Goal: Check status: Check status

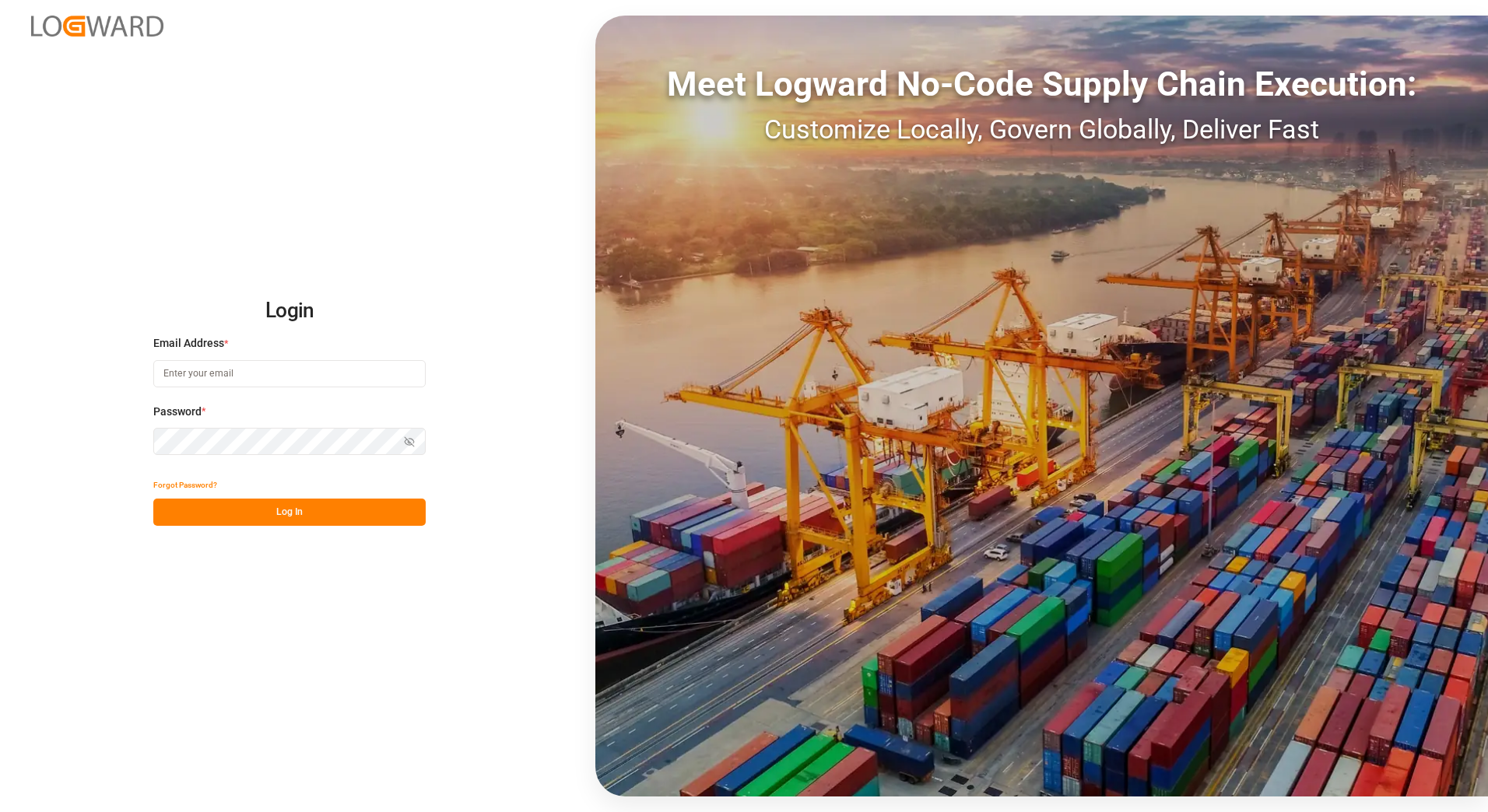
type input "[EMAIL_ADDRESS][PERSON_NAME][DOMAIN_NAME]"
click at [355, 516] on button "Log In" at bounding box center [289, 512] width 272 height 27
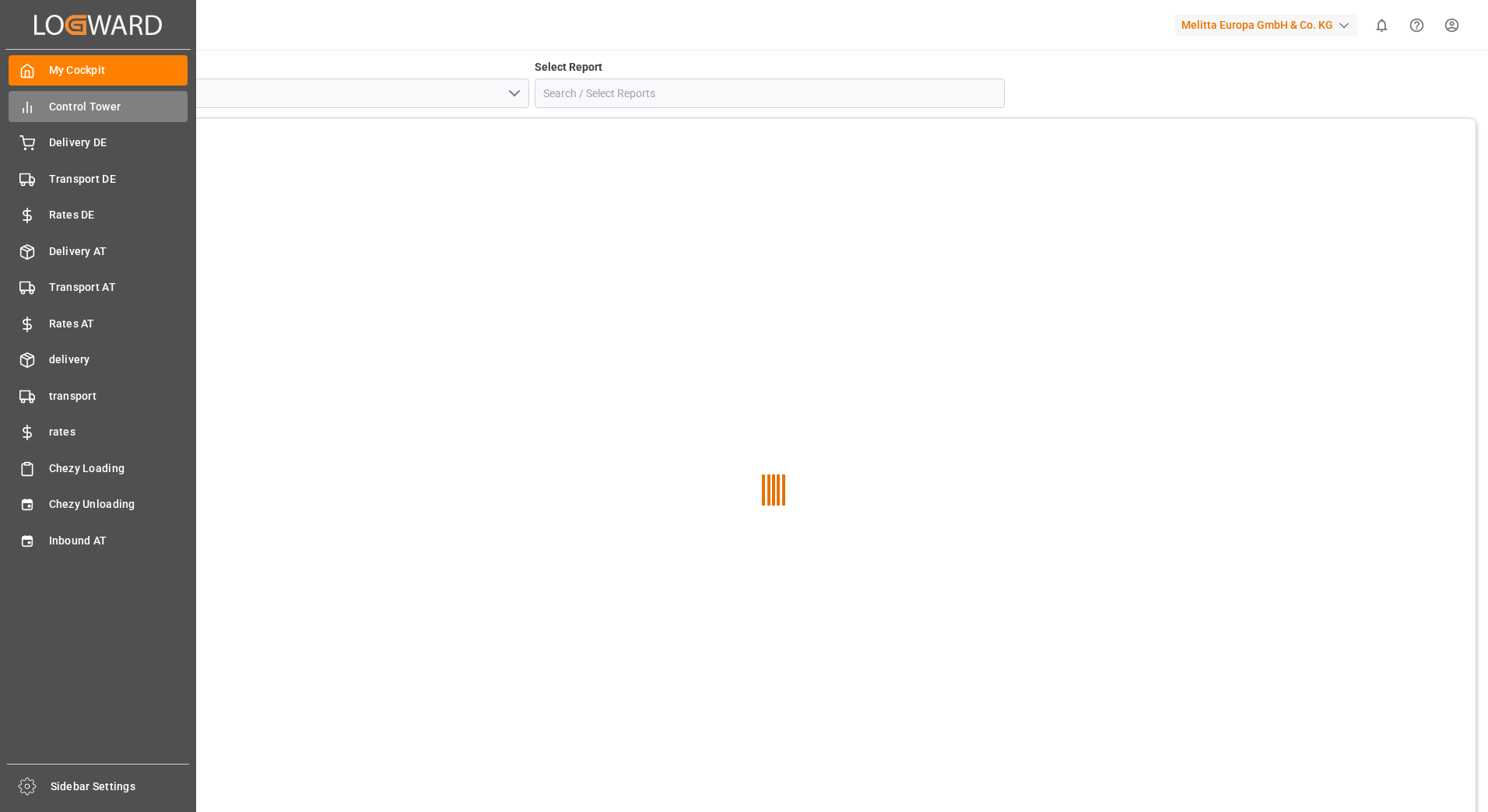
click at [24, 102] on icon at bounding box center [27, 108] width 15 height 15
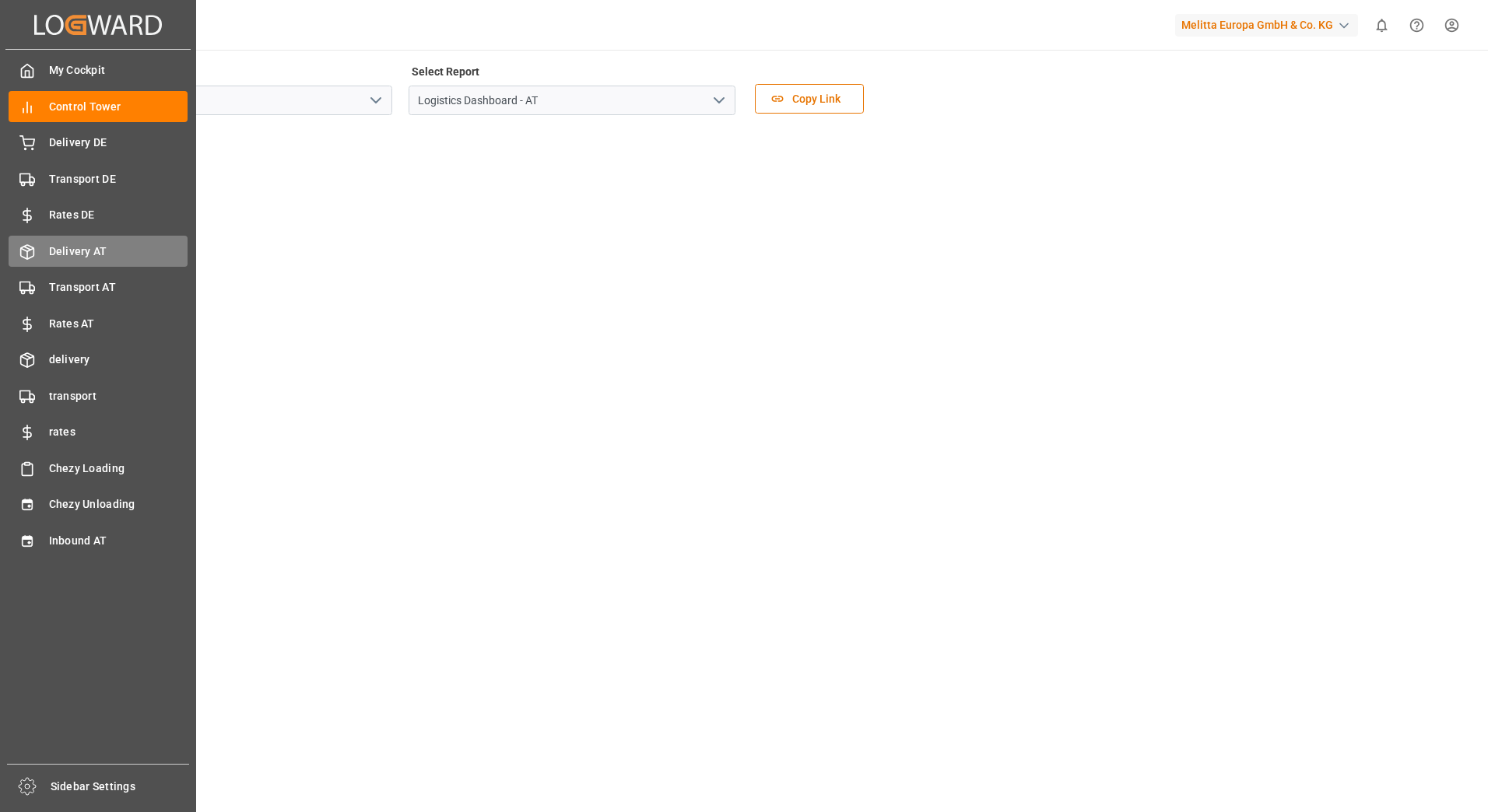
click at [31, 252] on icon at bounding box center [27, 252] width 15 height 15
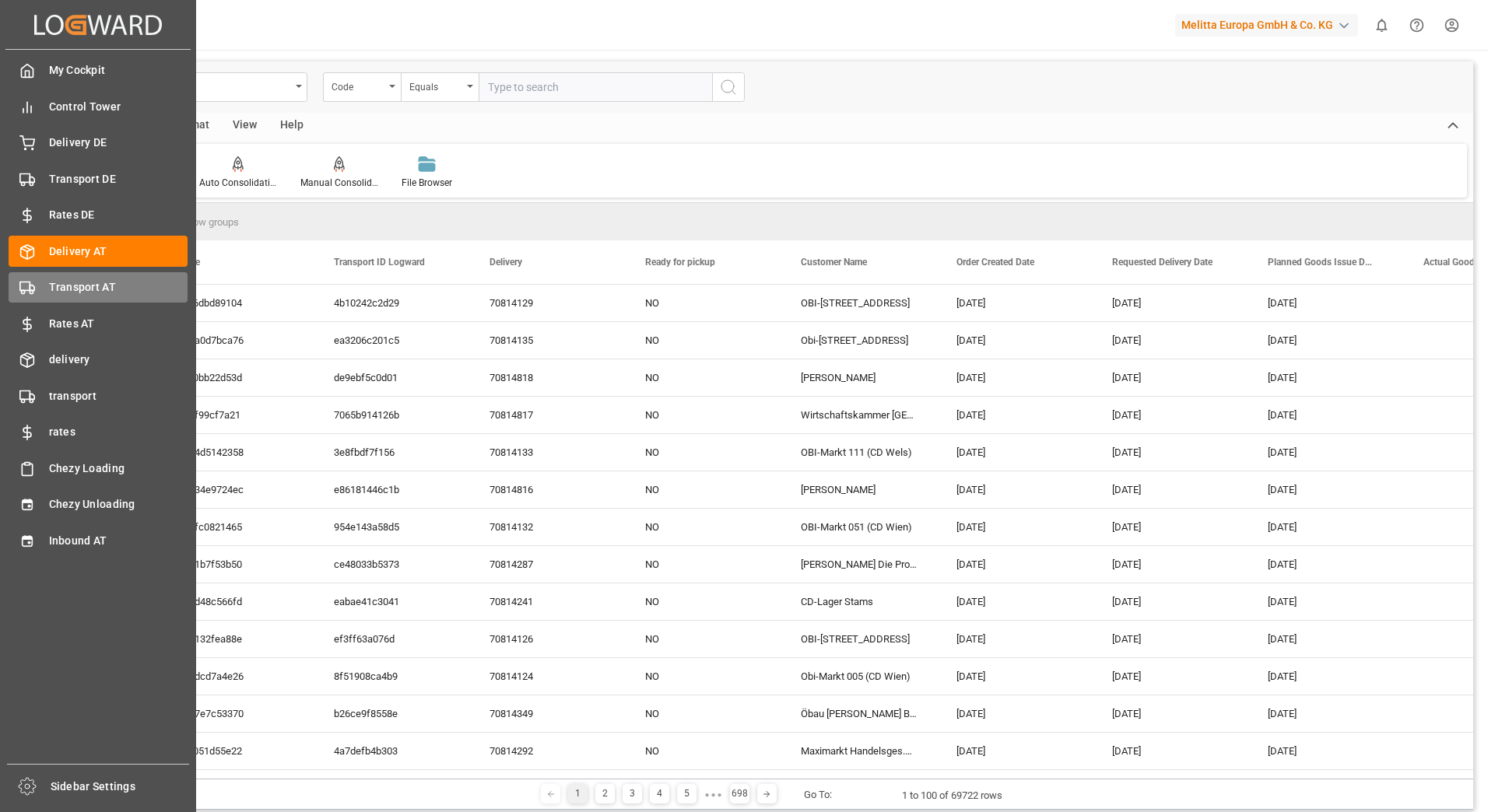
click at [31, 281] on icon at bounding box center [27, 287] width 15 height 15
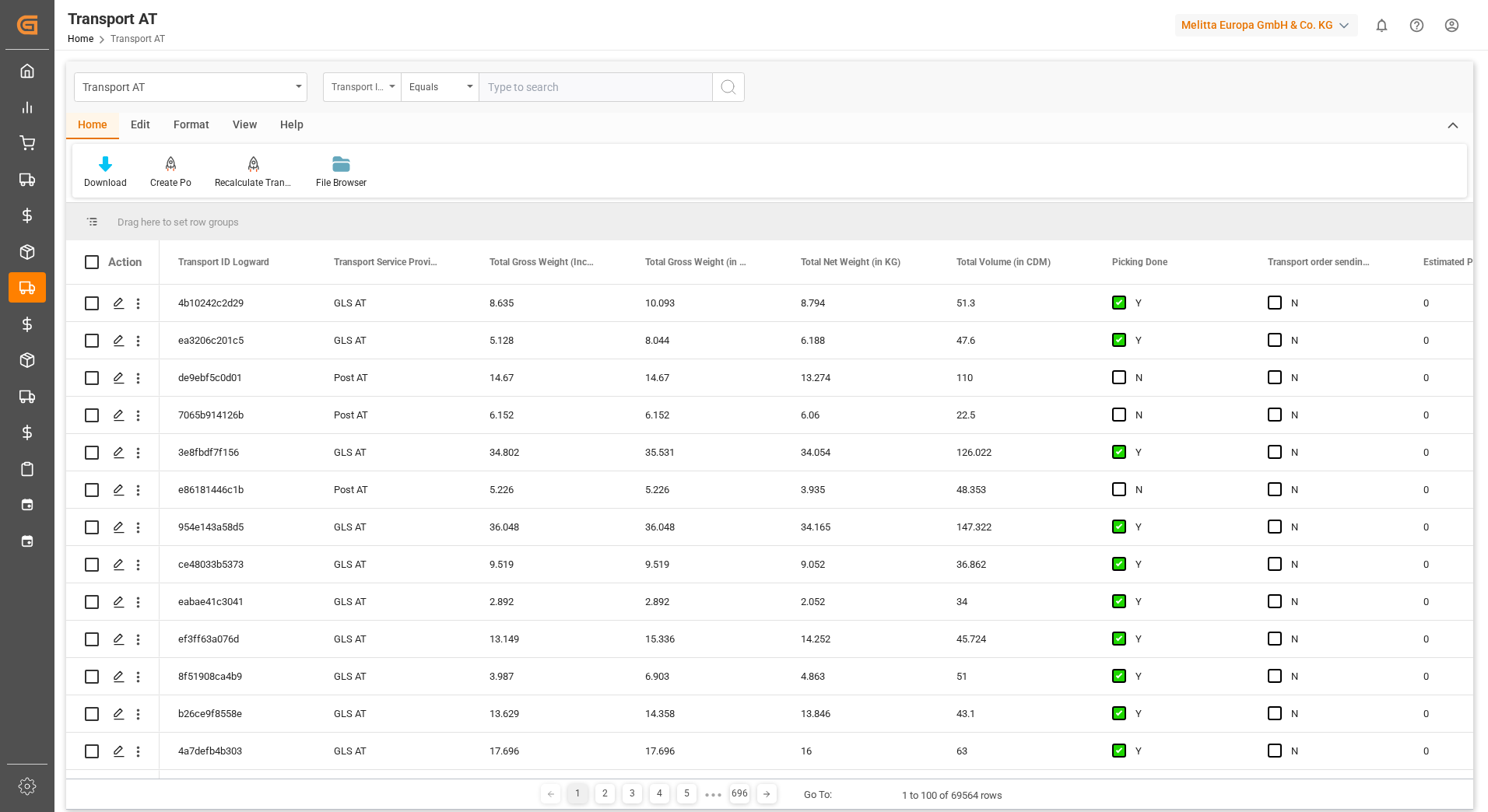
click at [388, 86] on div "Transport ID Logward" at bounding box center [362, 86] width 78 height 30
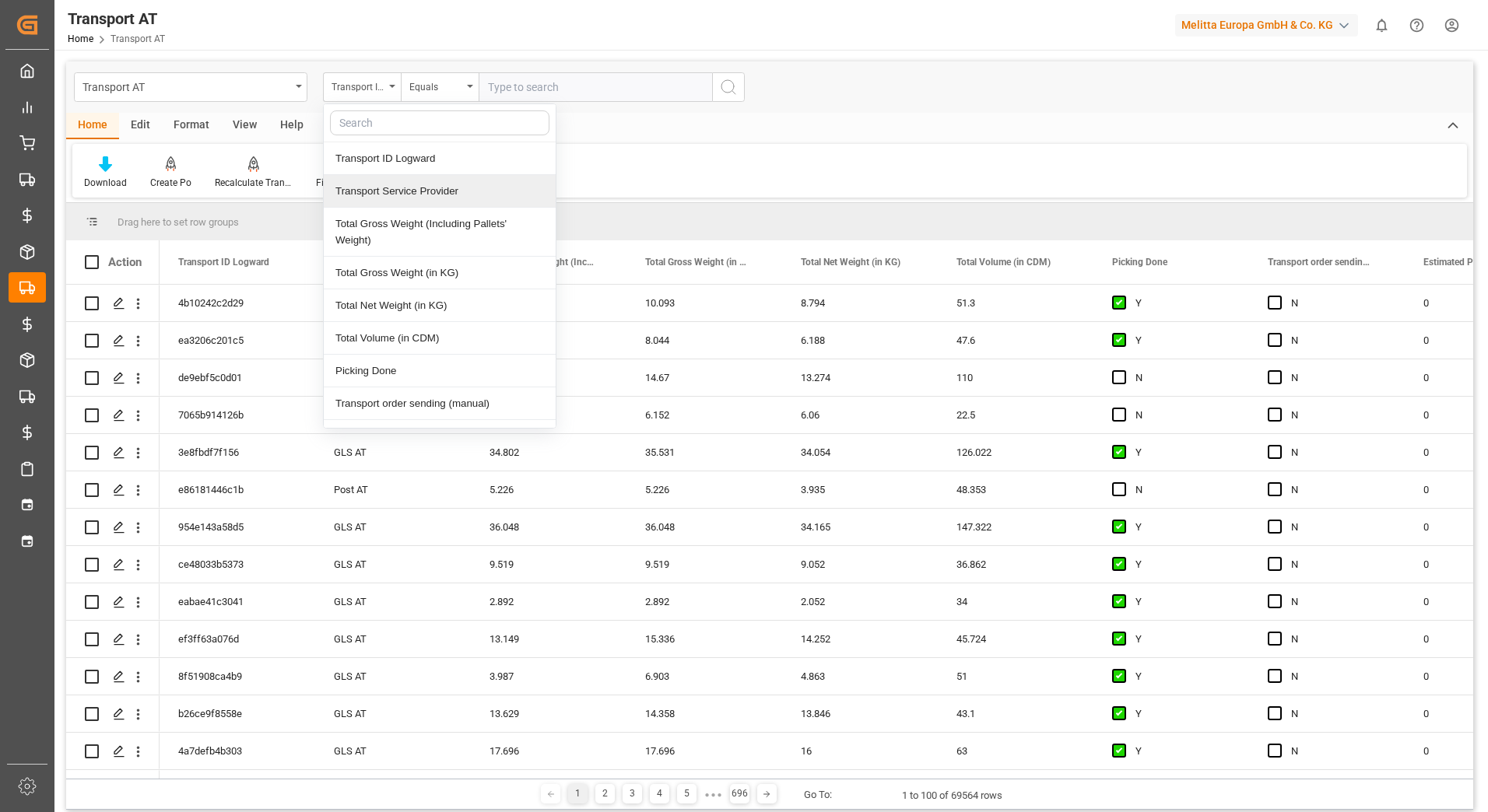
click at [851, 182] on div "Download Create Po Recalculate Transport Costs Recalculate Transport Costs File…" at bounding box center [769, 170] width 1395 height 53
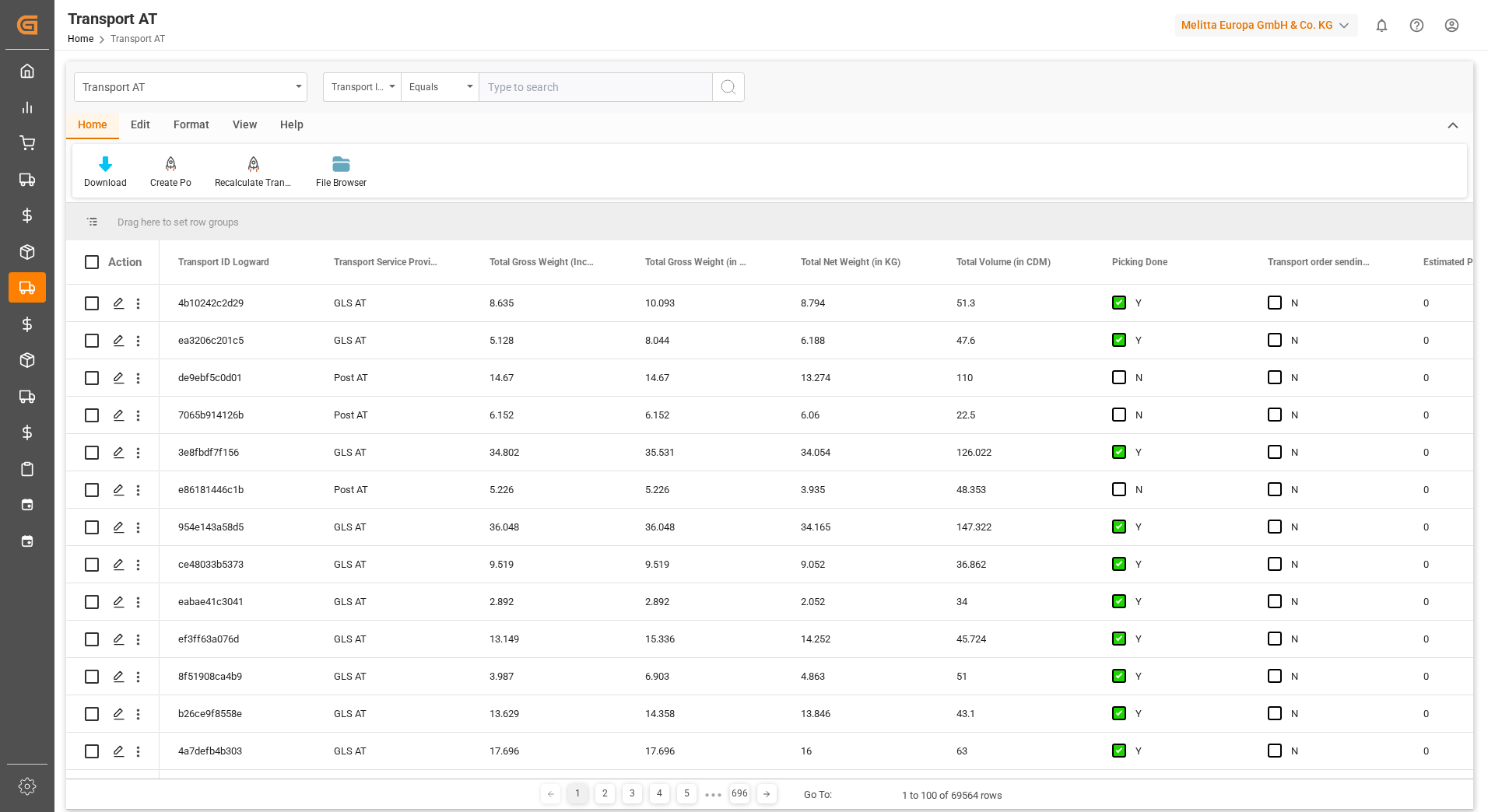
drag, startPoint x: 186, startPoint y: 779, endPoint x: 254, endPoint y: 773, distance: 68.3
click at [254, 778] on div "Drag here to set row groups Drag here to set column labels Action Transport ID …" at bounding box center [770, 507] width 1407 height 607
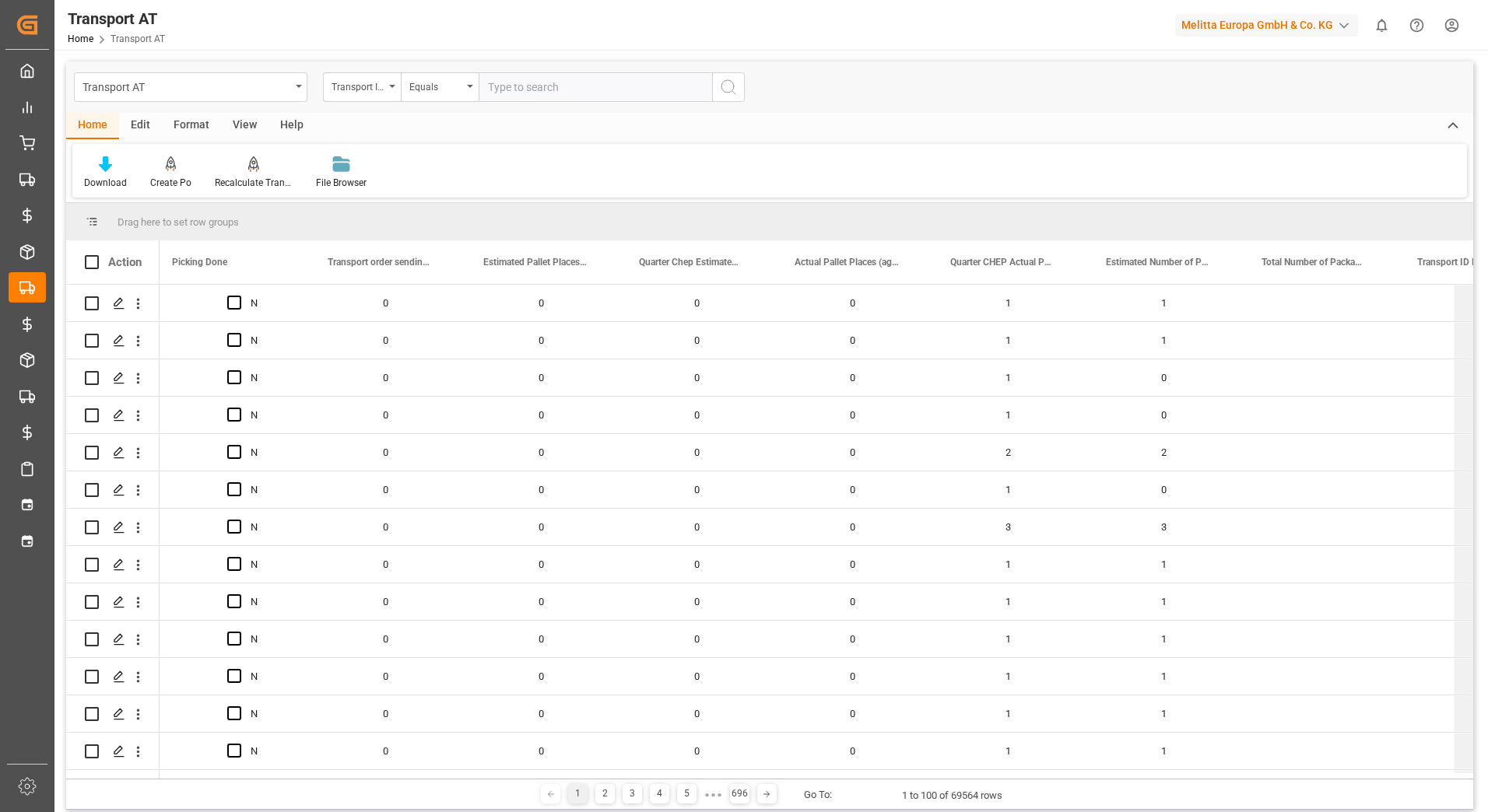
scroll to position [0, 1070]
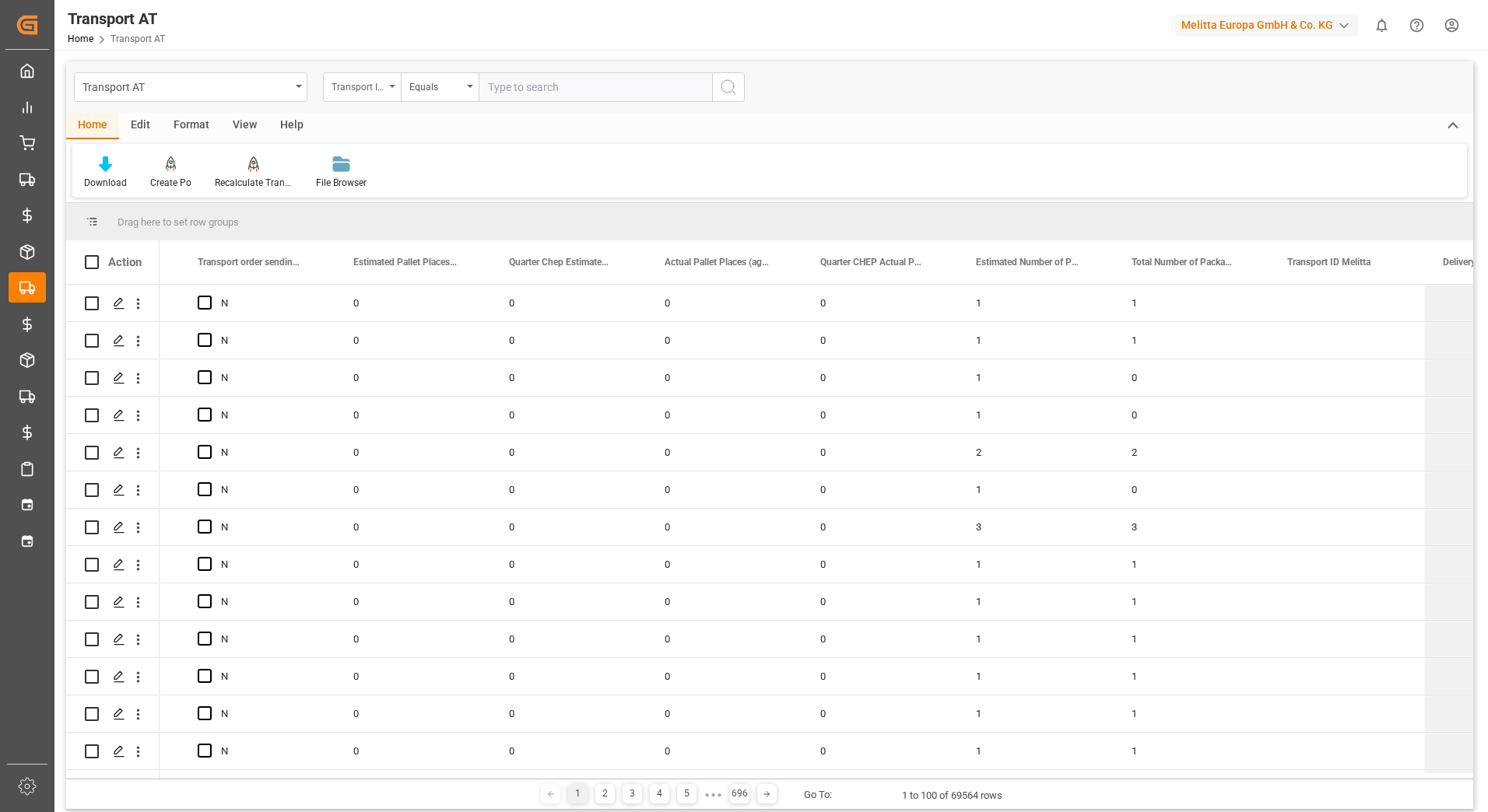
click at [393, 88] on div "Transport ID Logward" at bounding box center [362, 86] width 78 height 30
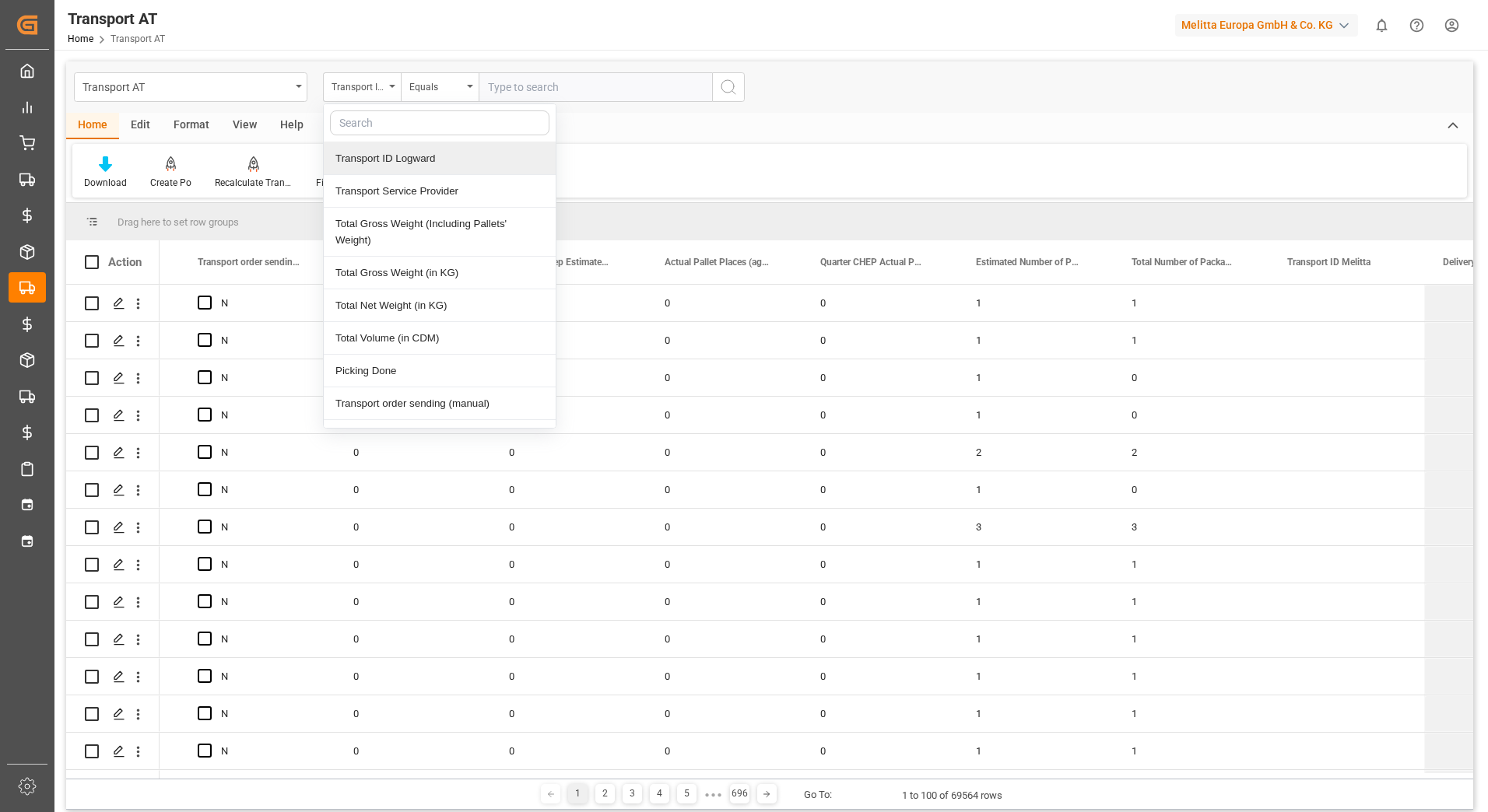
click at [396, 128] on input "text" at bounding box center [439, 122] width 220 height 25
type input "ac"
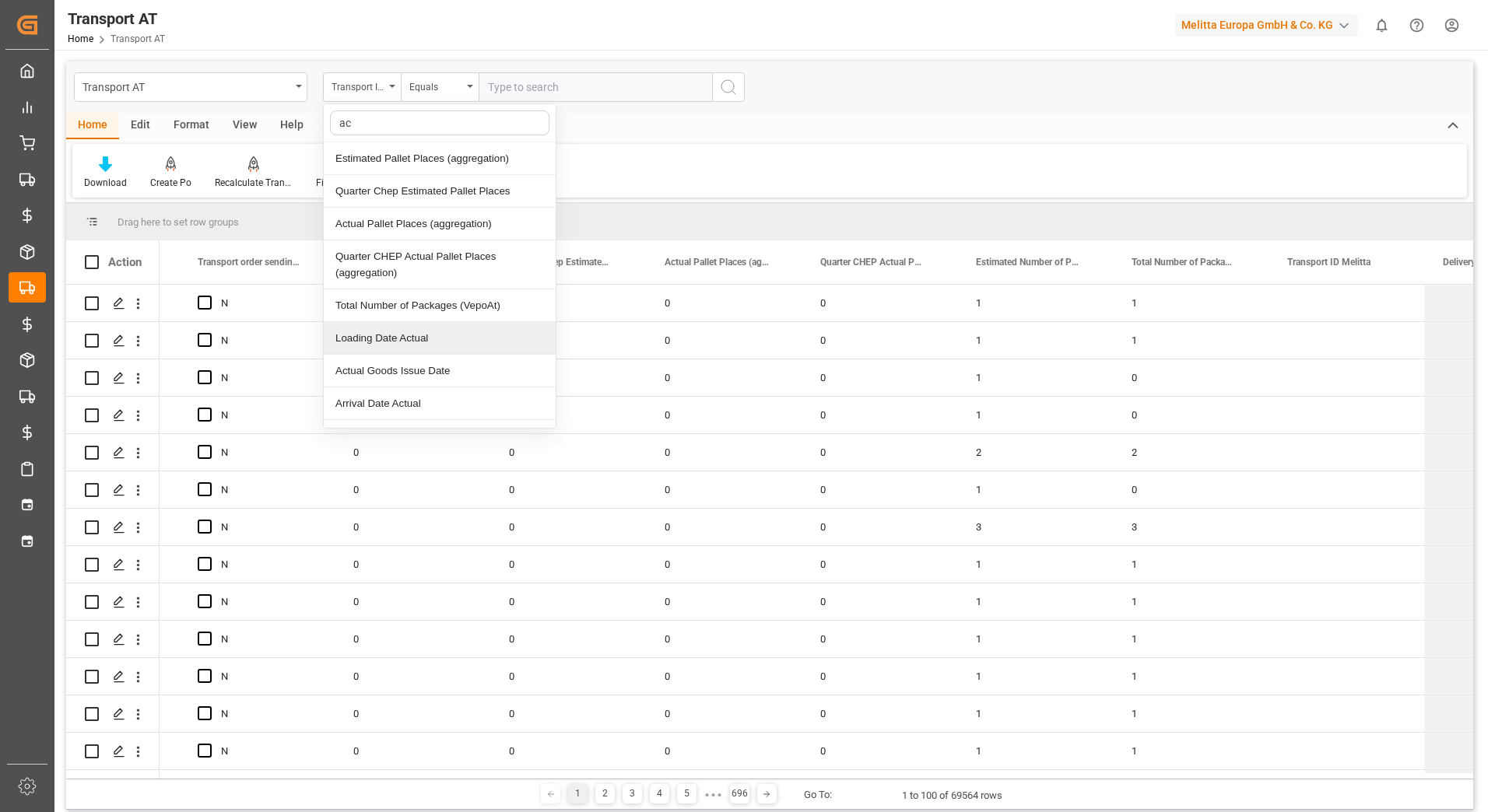
click at [437, 343] on div "Loading Date Actual" at bounding box center [440, 338] width 232 height 33
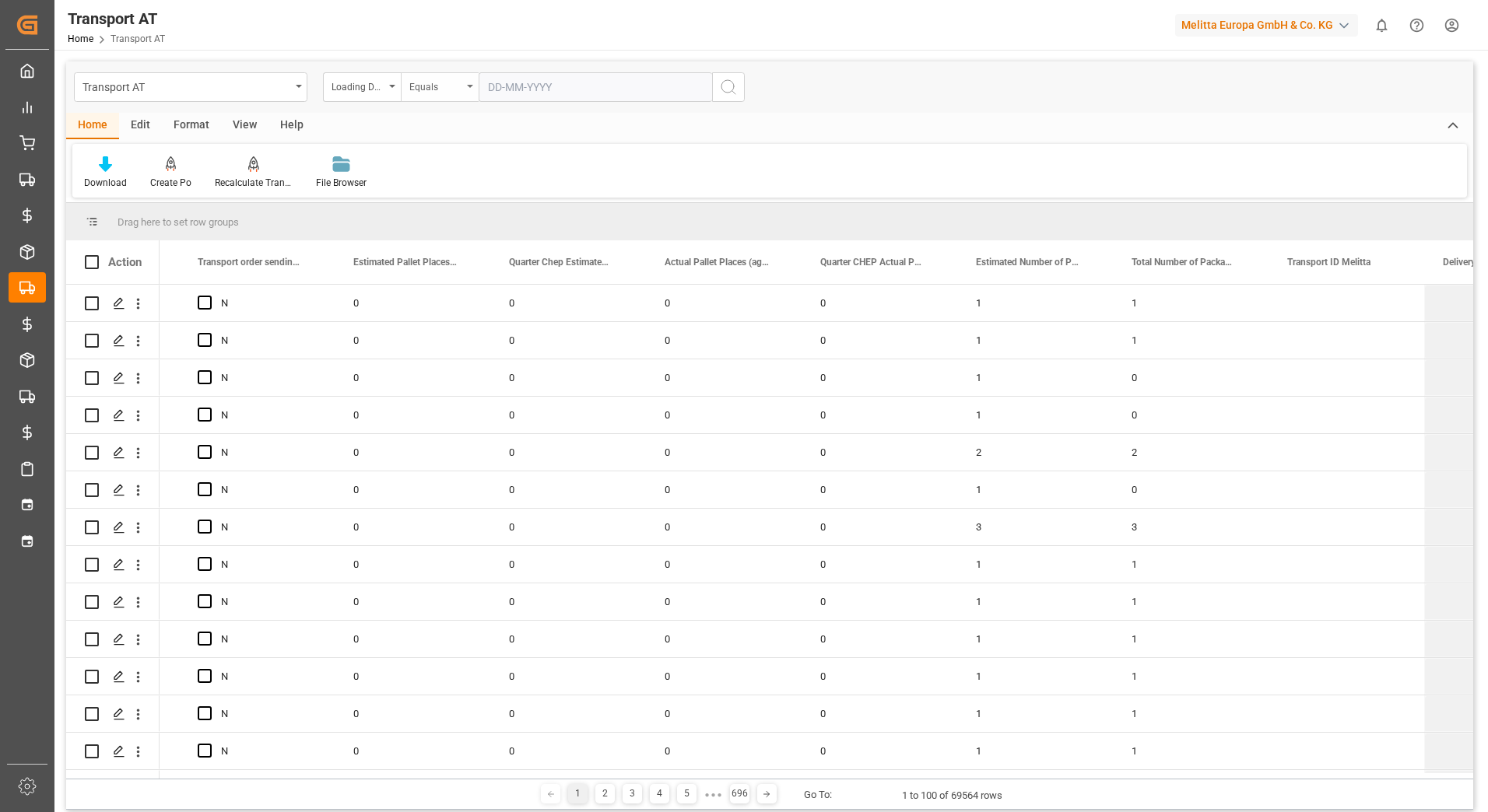
click at [449, 92] on div "Equals" at bounding box center [436, 85] width 53 height 18
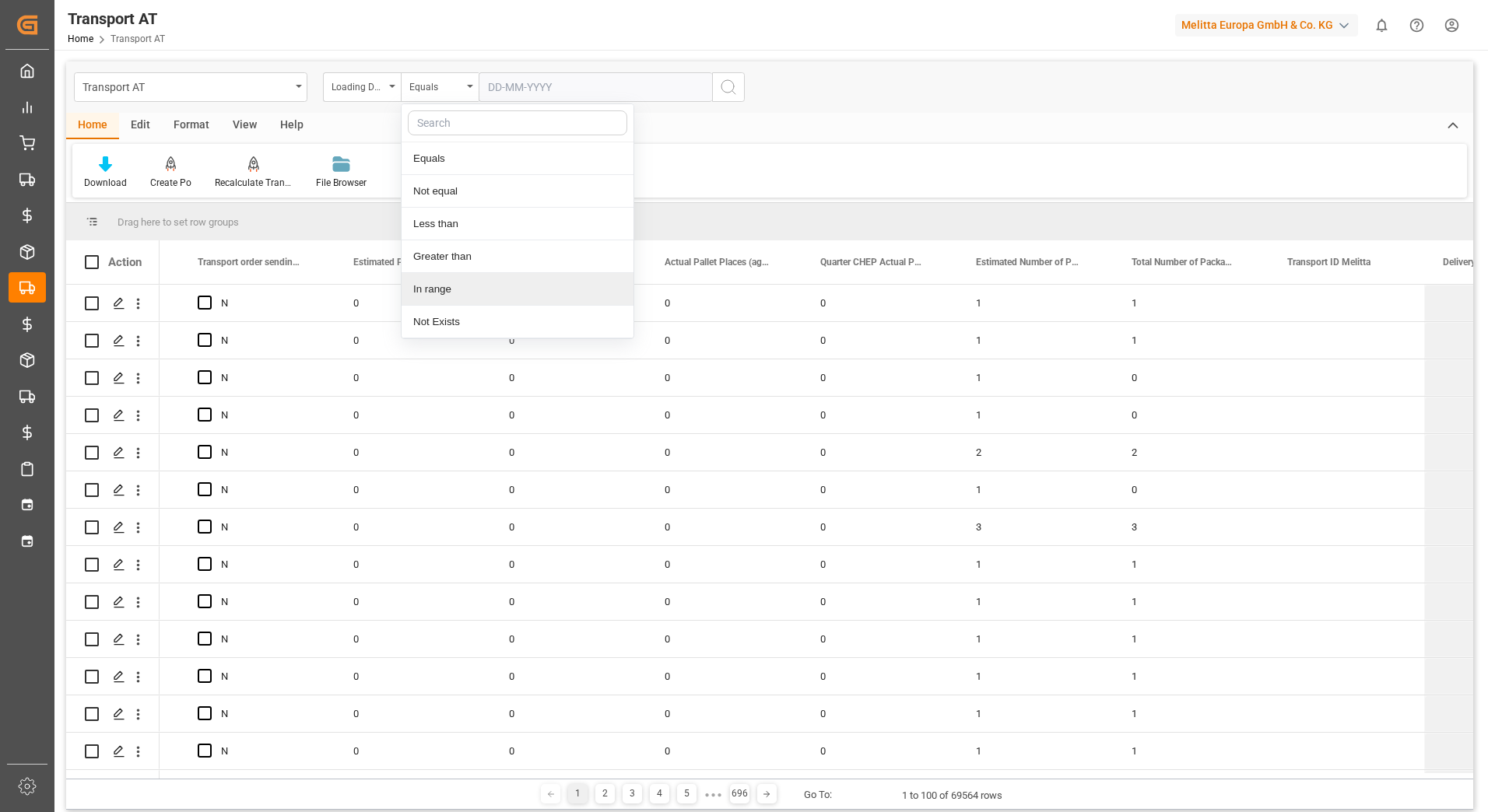
click at [470, 290] on div "In range" at bounding box center [518, 289] width 232 height 33
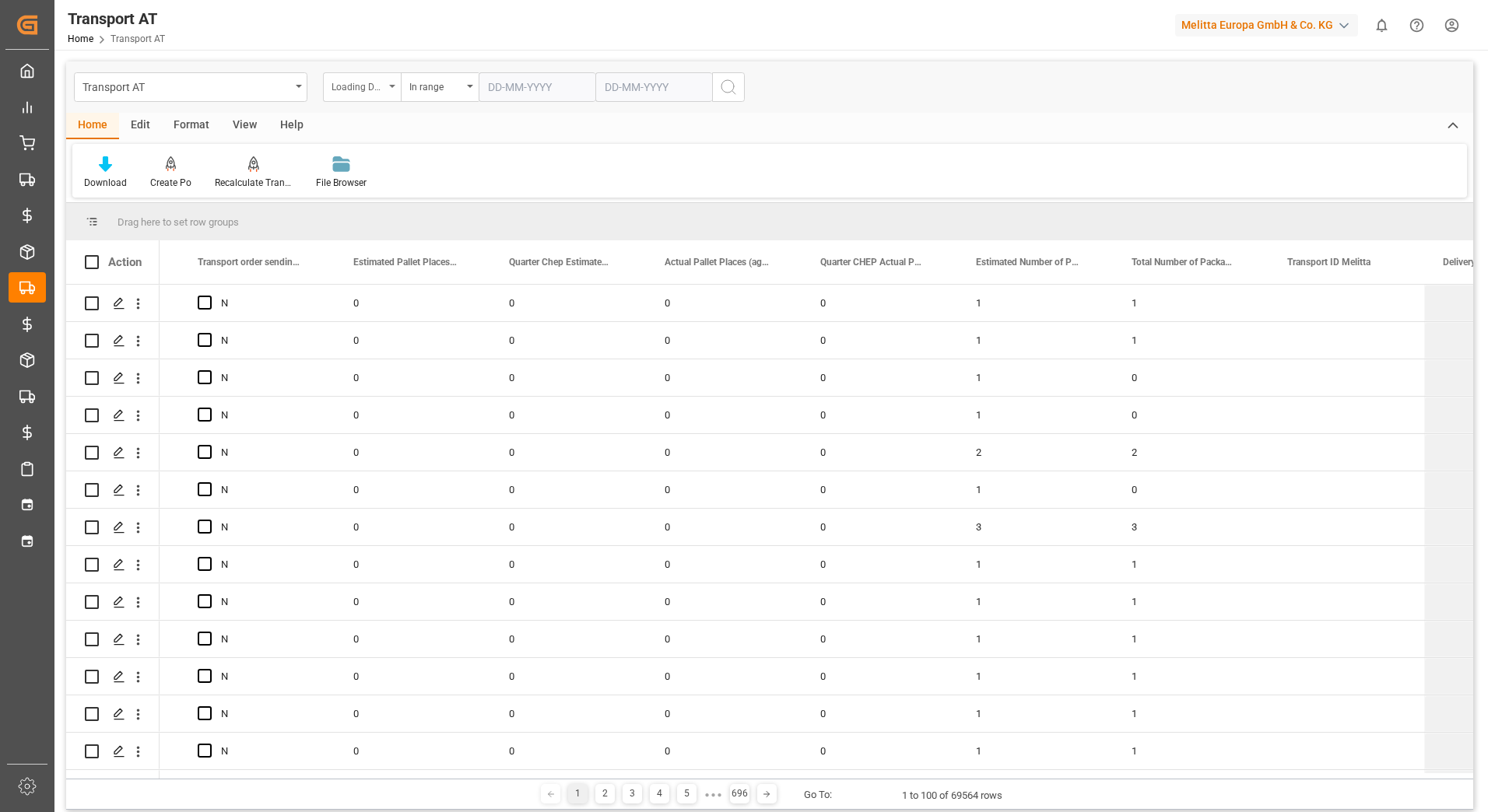
click at [389, 87] on icon "open menu" at bounding box center [392, 86] width 6 height 3
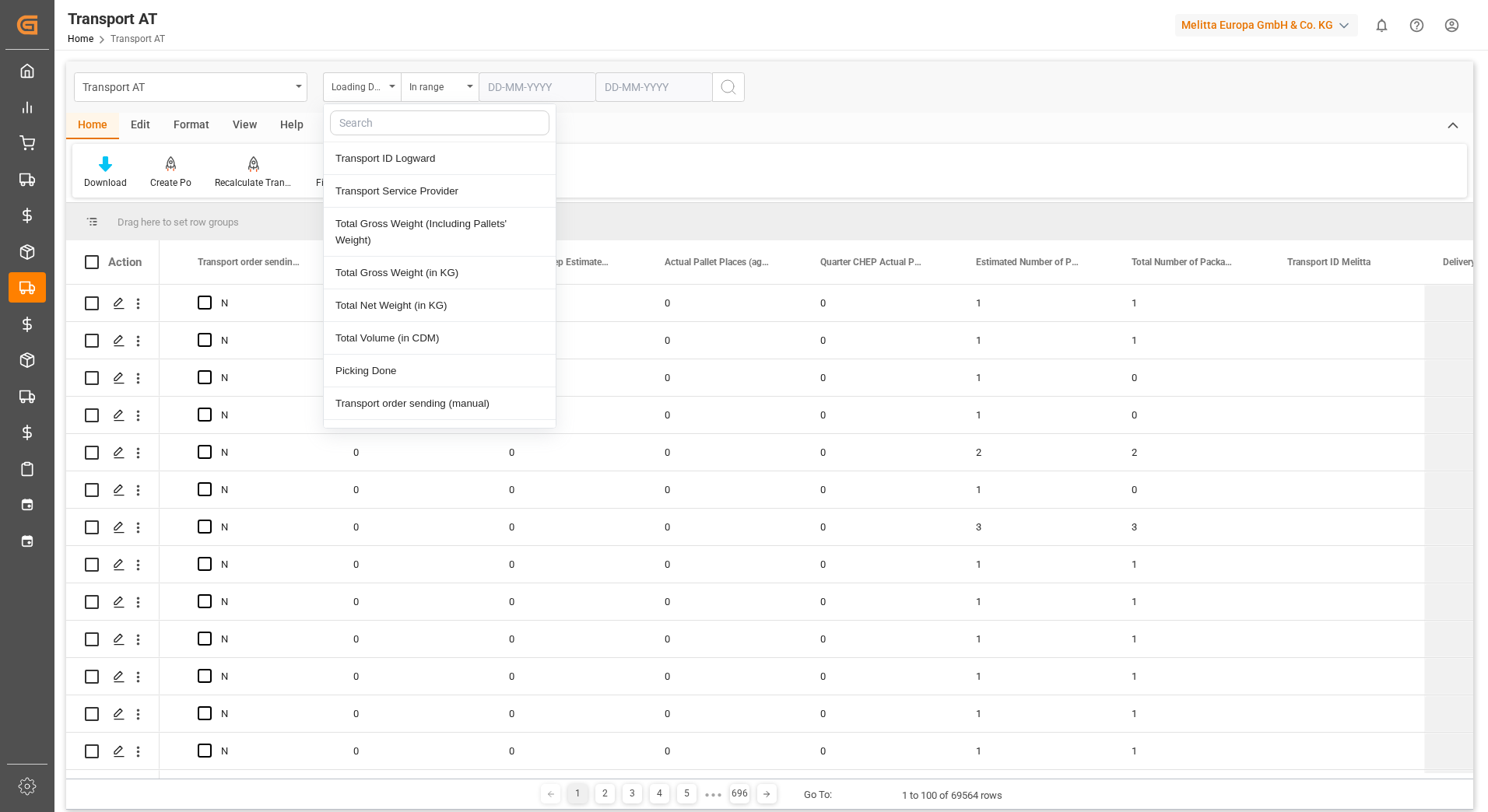
click at [517, 81] on input "text" at bounding box center [538, 86] width 117 height 30
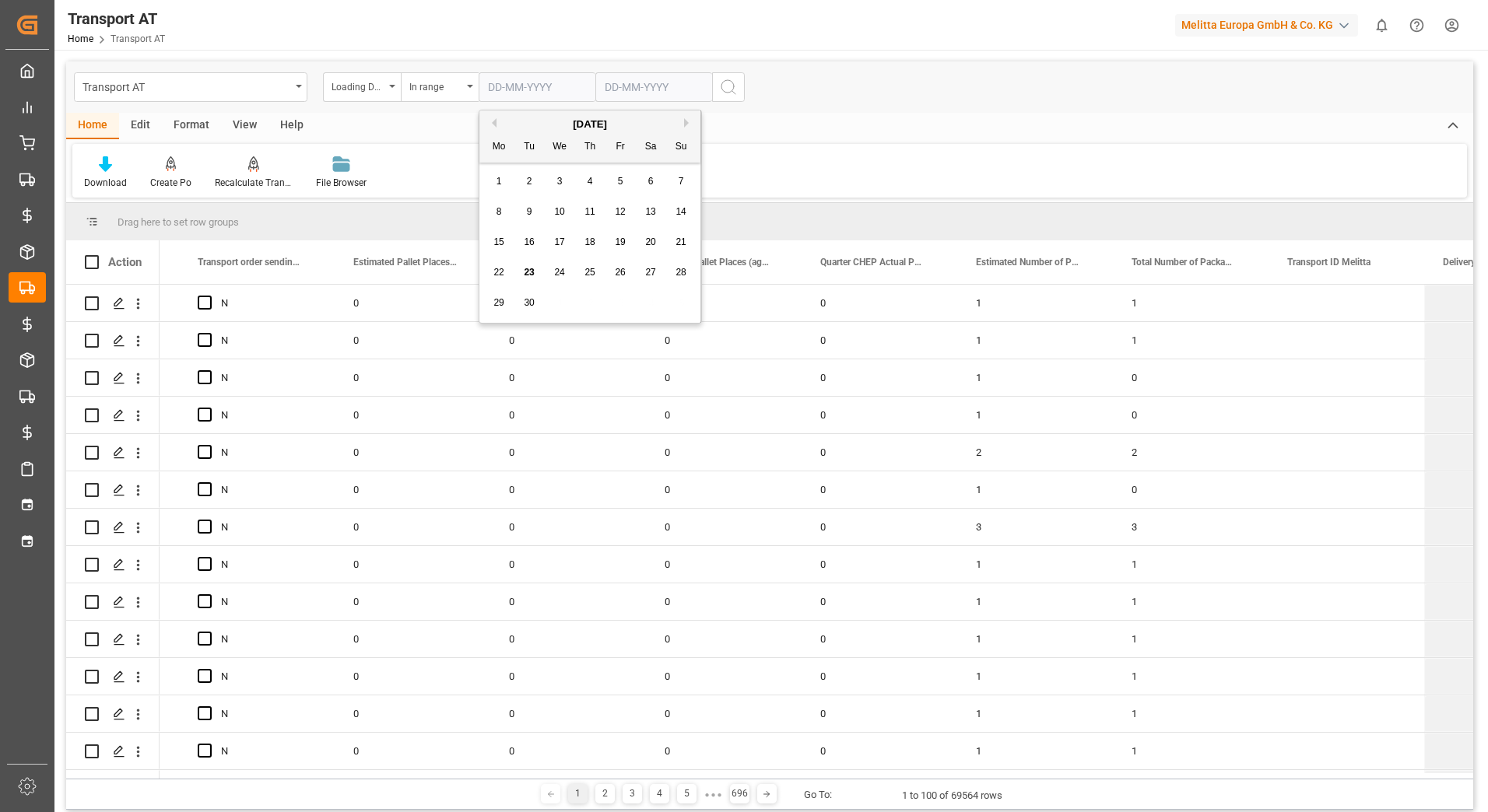
click at [385, 160] on div "Download Create Po Recalculate Transport Costs Recalculate Transport Costs File…" at bounding box center [769, 170] width 1395 height 53
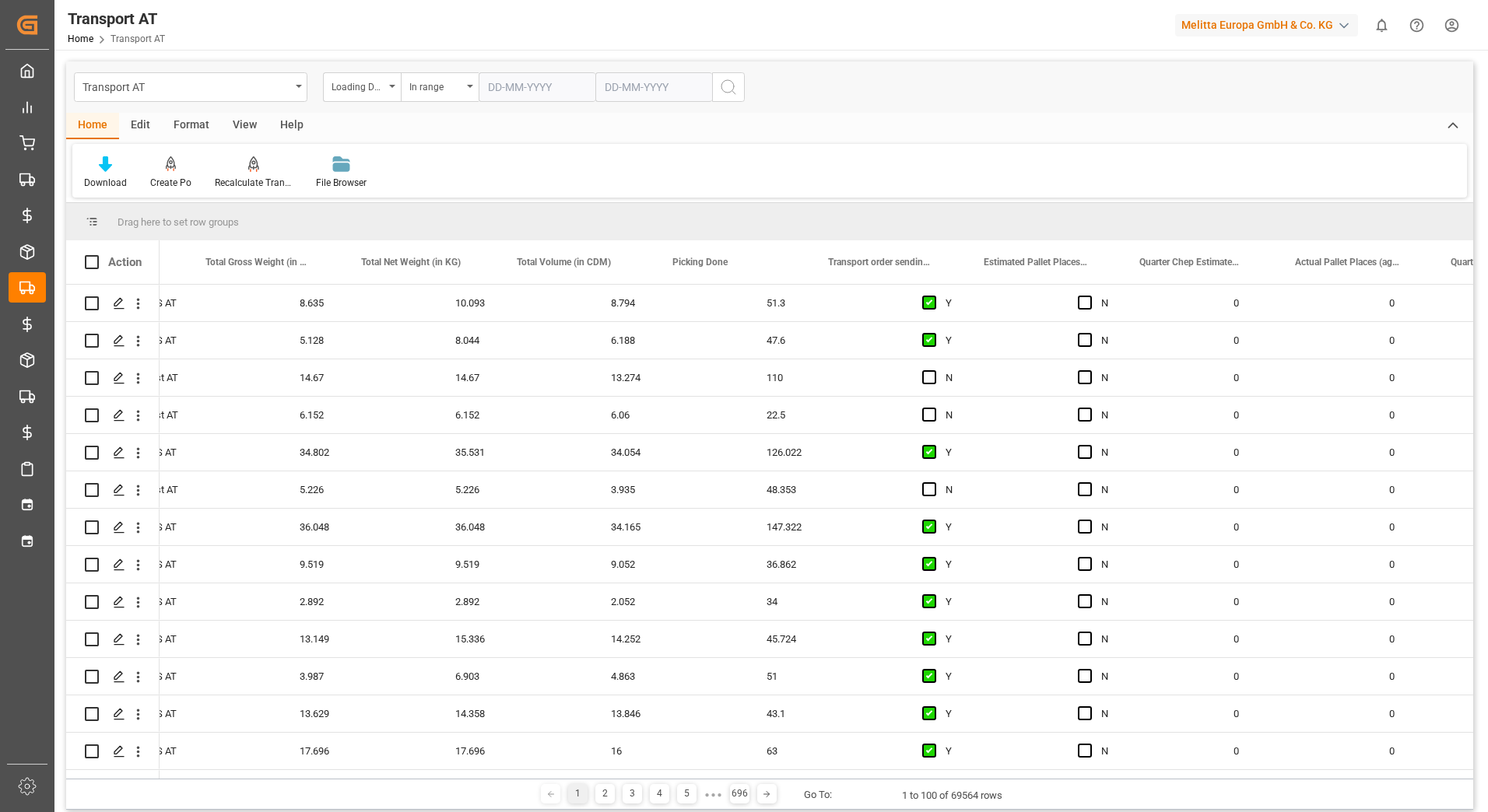
scroll to position [0, 441]
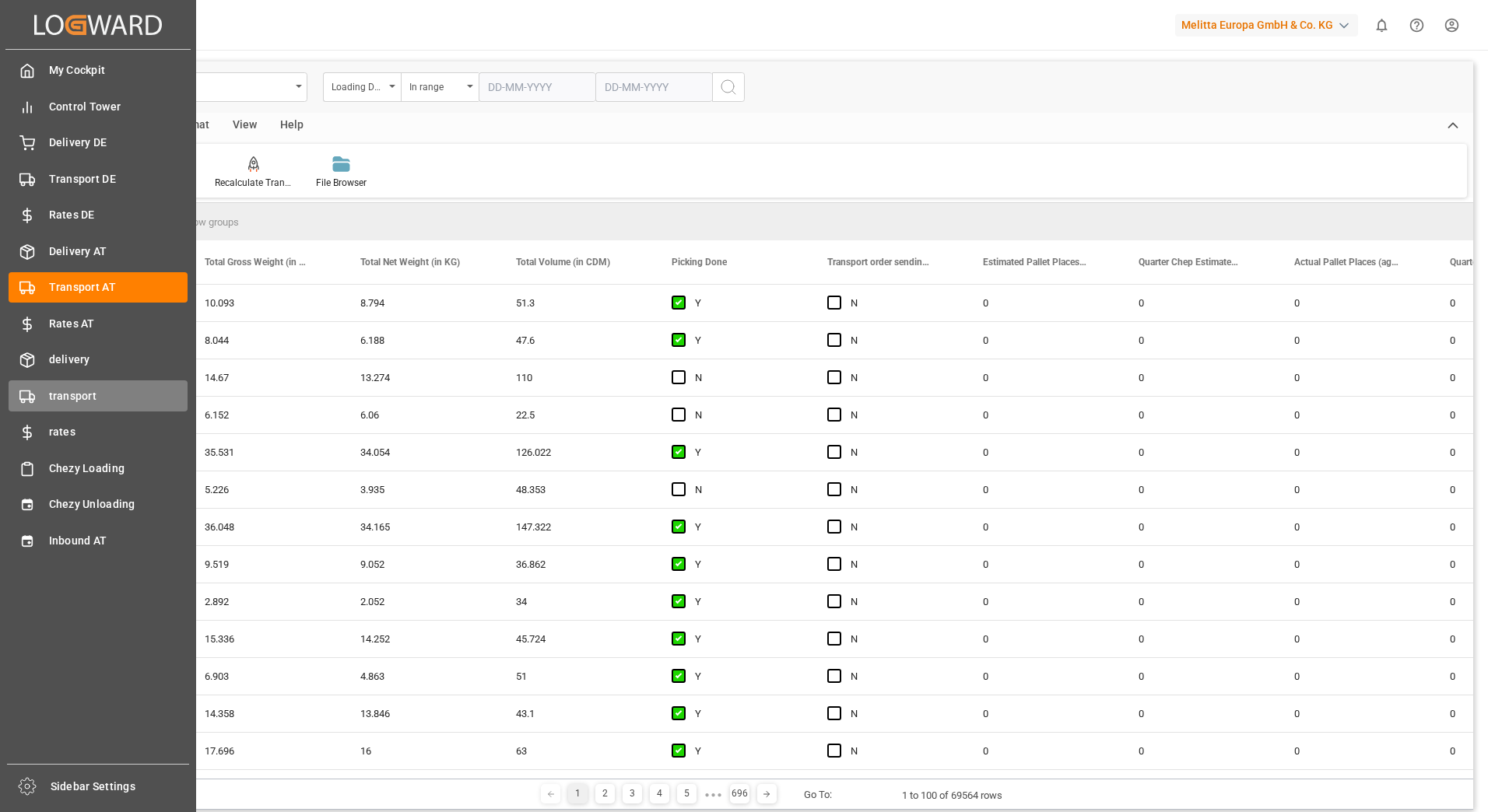
click at [46, 395] on div "transport transport" at bounding box center [98, 396] width 179 height 31
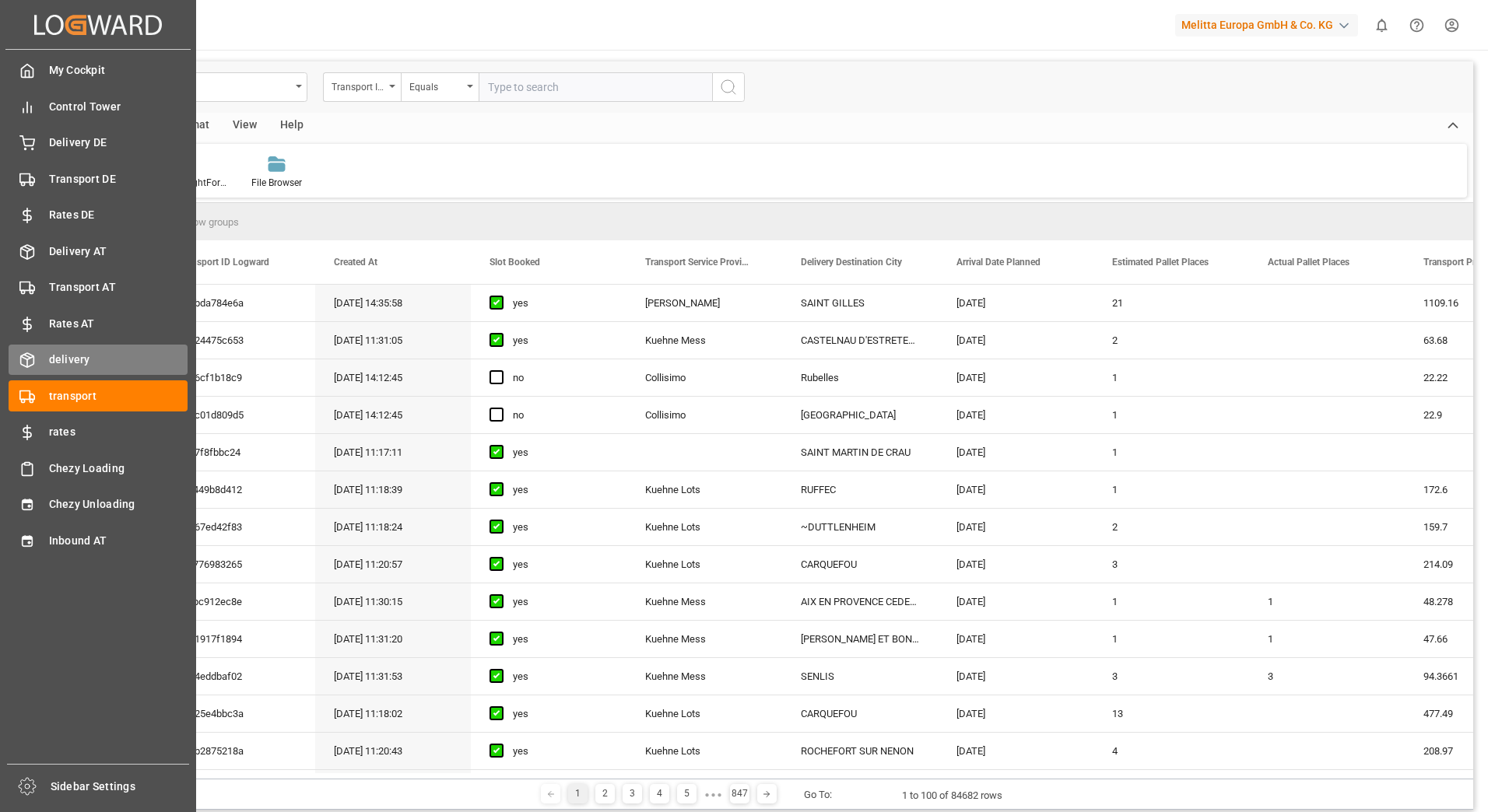
click at [32, 357] on polyline at bounding box center [27, 358] width 13 height 3
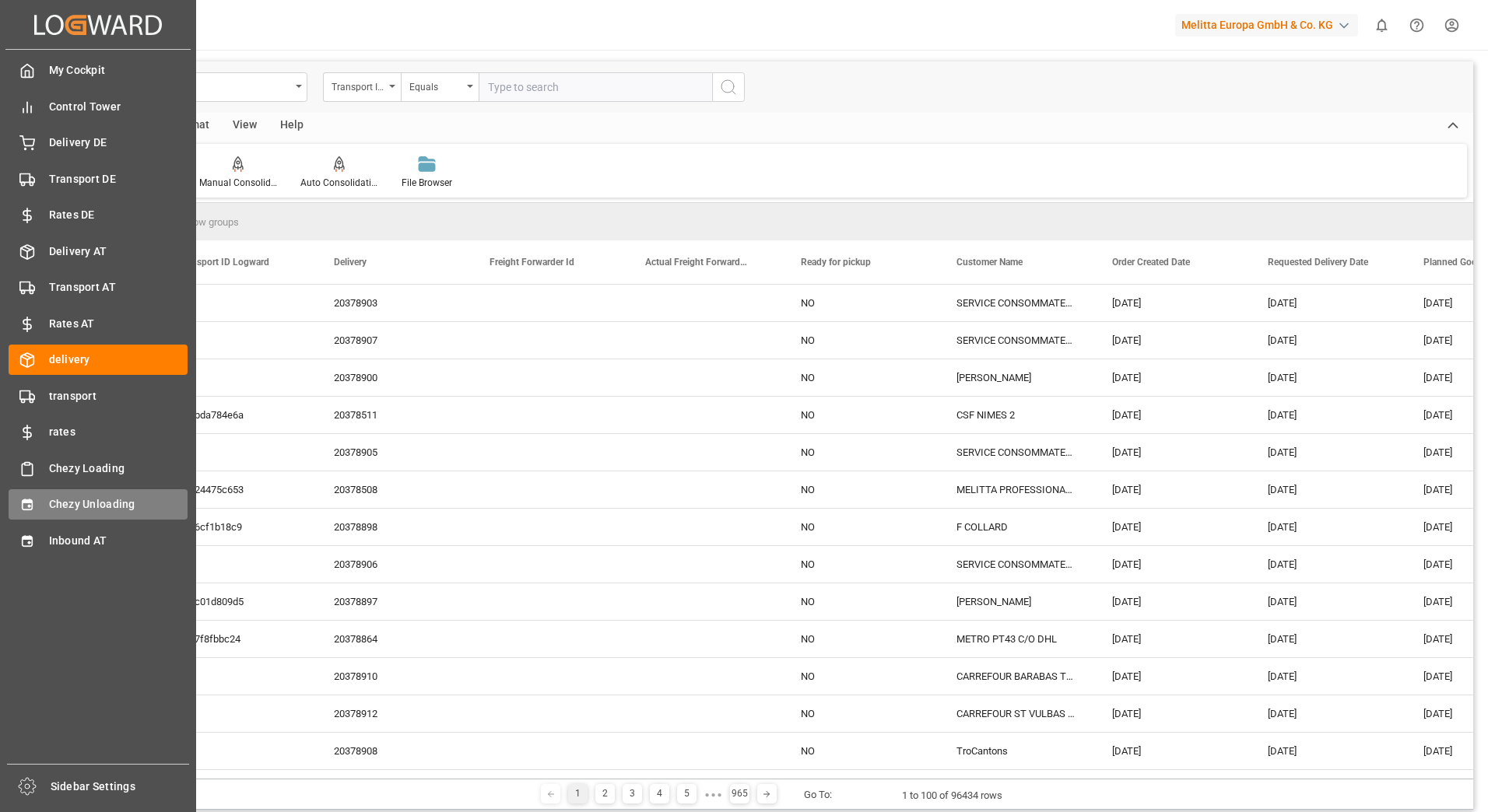
click at [53, 495] on div "Chezy Unloading Chezy Unloading" at bounding box center [98, 504] width 179 height 31
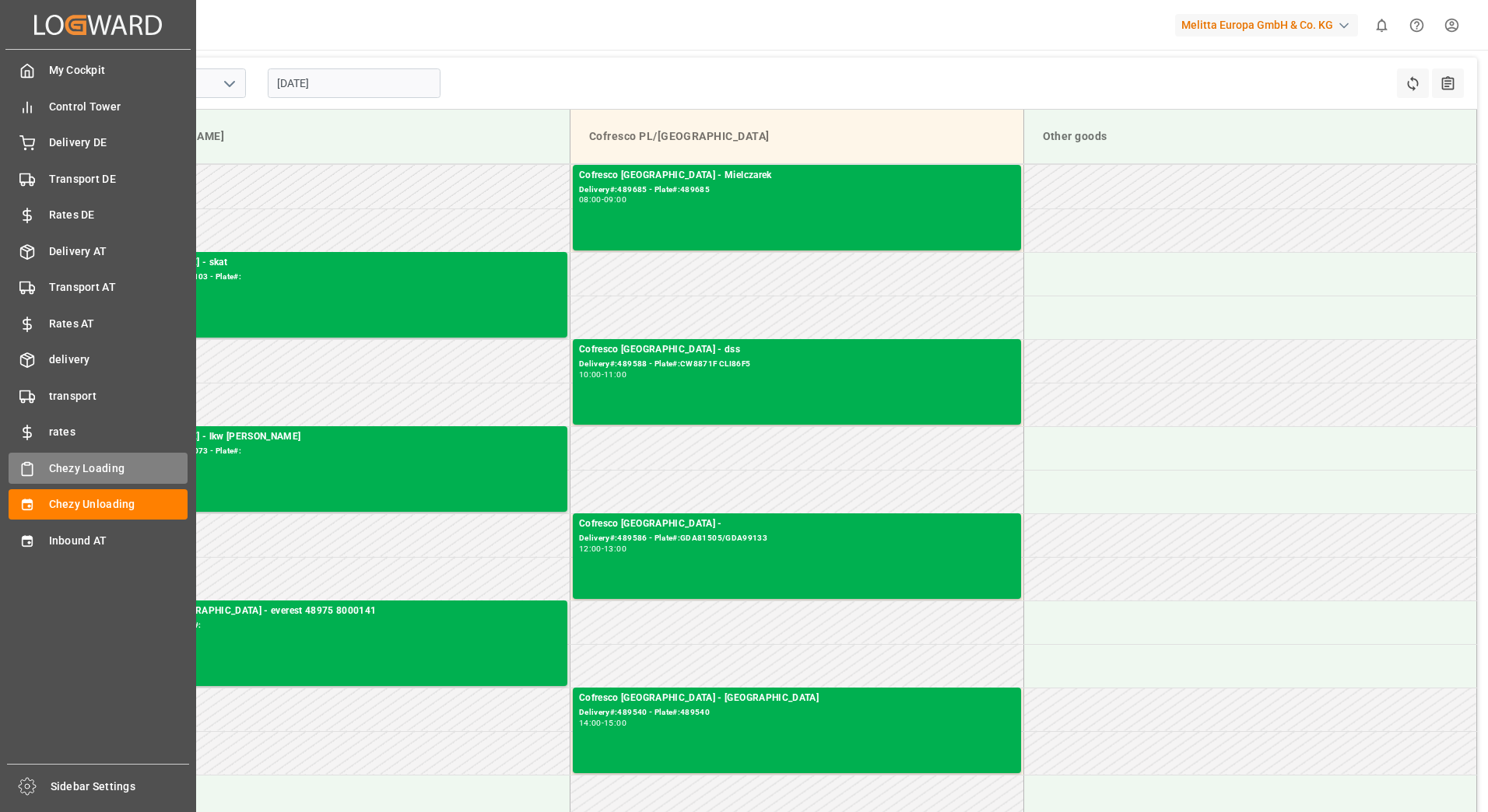
click at [60, 476] on span "Chezy Loading" at bounding box center [119, 468] width 139 height 16
type input "Chezy Loading"
